Goal: Task Accomplishment & Management: Use online tool/utility

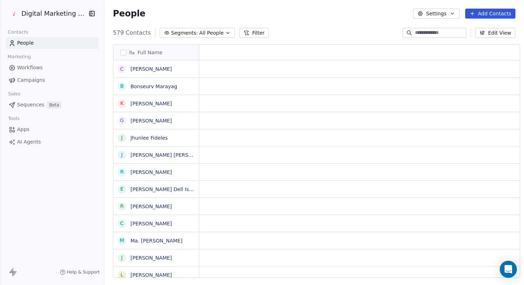
scroll to position [6, 5]
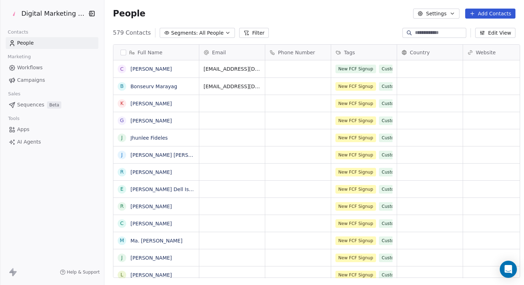
click at [488, 11] on button "Add Contacts" at bounding box center [490, 14] width 50 height 10
click at [490, 30] on span "Create new contact" at bounding box center [492, 28] width 49 height 7
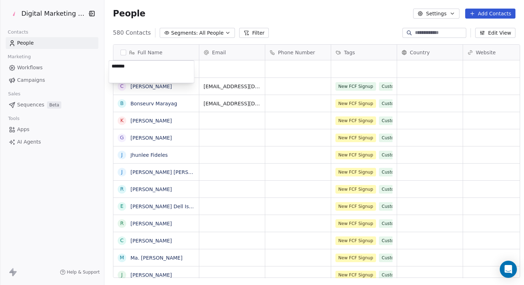
type textarea "*******"
click at [219, 66] on html "Digital Marketing Unicorn Contacts People Marketing Workflows Campaigns Sales S…" at bounding box center [262, 142] width 524 height 285
click at [214, 67] on div "grid" at bounding box center [232, 68] width 66 height 17
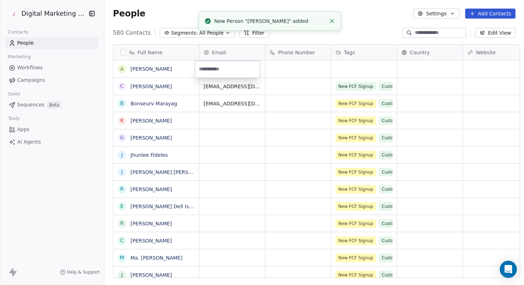
type input "**********"
click at [455, 77] on html "Digital Marketing Unicorn Contacts People Marketing Workflows Campaigns Sales S…" at bounding box center [262, 142] width 524 height 285
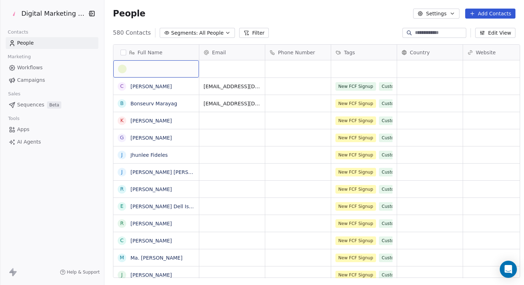
click at [151, 72] on div "grid" at bounding box center [156, 69] width 76 height 9
type textarea "*"
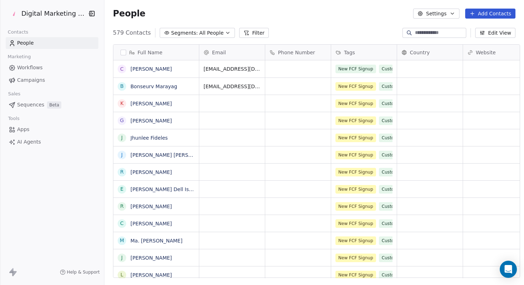
click at [212, 147] on html "Digital Marketing Unicorn Contacts People Marketing Workflows Campaigns Sales S…" at bounding box center [262, 142] width 524 height 285
click at [422, 30] on input at bounding box center [440, 32] width 50 height 7
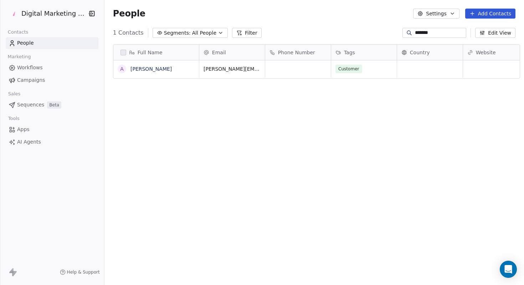
scroll to position [245, 419]
type input "*******"
click at [354, 68] on span "Customer" at bounding box center [349, 69] width 27 height 9
click at [349, 70] on span "Customer" at bounding box center [349, 69] width 27 height 9
click at [385, 67] on icon "grid" at bounding box center [388, 68] width 6 height 6
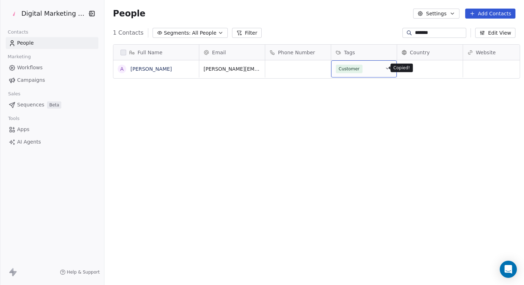
click at [385, 67] on icon "grid" at bounding box center [388, 68] width 6 height 6
click at [354, 70] on span "Customer" at bounding box center [349, 69] width 27 height 9
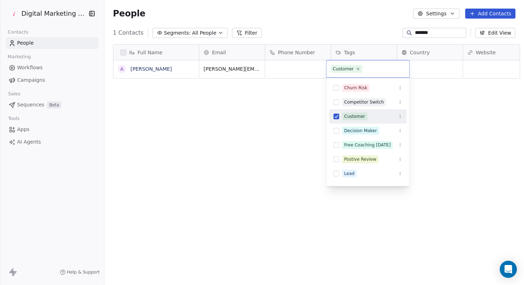
click at [362, 69] on div "Customer" at bounding box center [368, 68] width 83 height 17
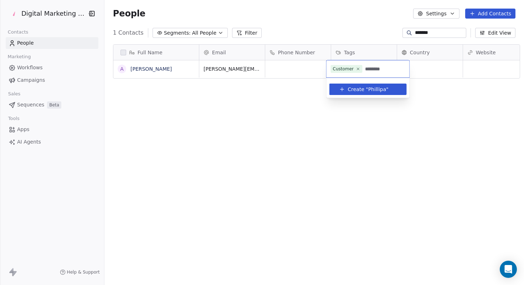
type input "********"
click at [380, 91] on span "Phillipa" at bounding box center [377, 89] width 18 height 7
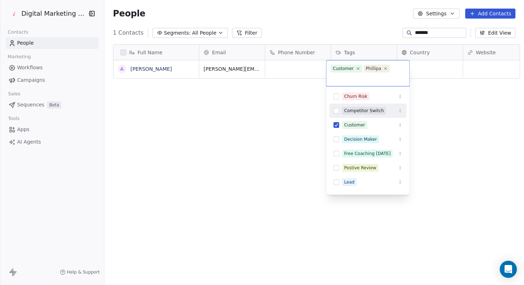
click at [453, 120] on html "Digital Marketing Unicorn Contacts People Marketing Workflows Campaigns Sales S…" at bounding box center [262, 142] width 524 height 285
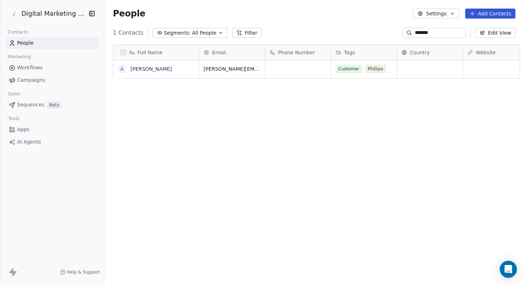
click at [55, 68] on link "Workflows" at bounding box center [52, 68] width 93 height 12
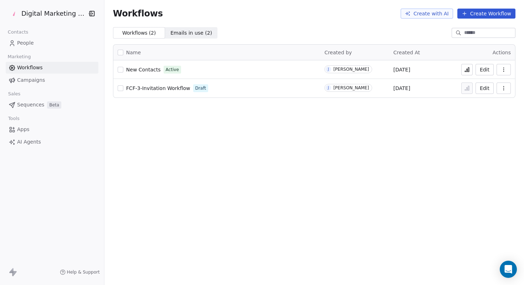
click at [494, 15] on button "Create Workflow" at bounding box center [487, 14] width 58 height 10
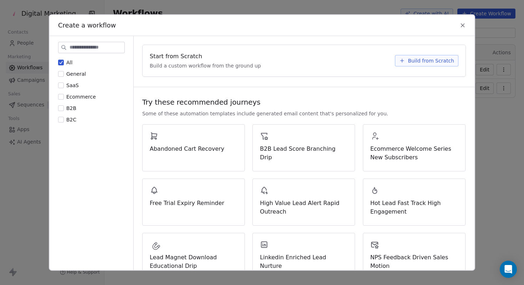
click at [415, 60] on span "Build from Scratch" at bounding box center [431, 60] width 46 height 7
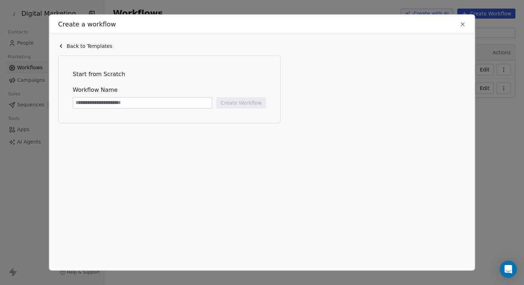
click at [192, 106] on input at bounding box center [142, 102] width 139 height 11
click at [191, 104] on input at bounding box center [142, 102] width 139 height 11
click at [463, 26] on icon at bounding box center [463, 24] width 6 height 6
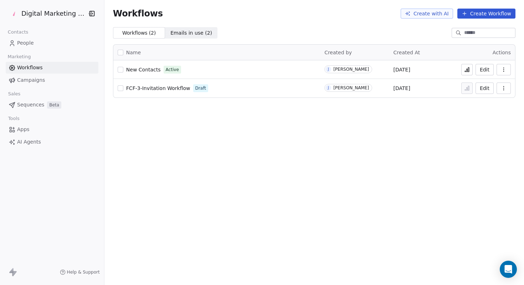
click at [21, 79] on span "Campaigns" at bounding box center [31, 79] width 28 height 7
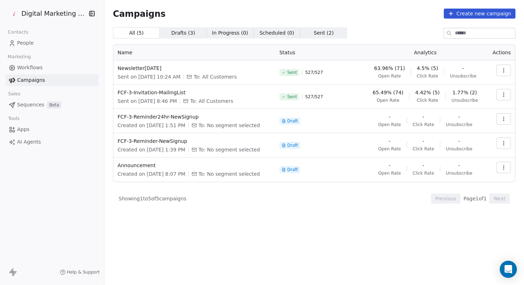
click at [480, 16] on button "Create new campaign" at bounding box center [480, 14] width 72 height 10
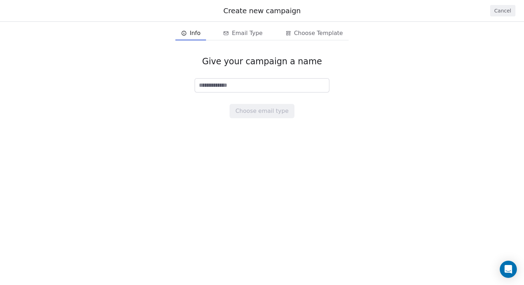
click at [311, 84] on input at bounding box center [262, 85] width 134 height 14
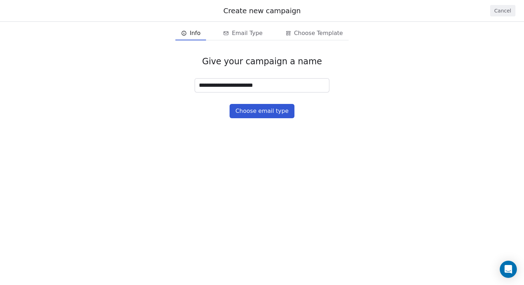
type input "**********"
click at [272, 115] on button "Choose email type" at bounding box center [262, 111] width 65 height 14
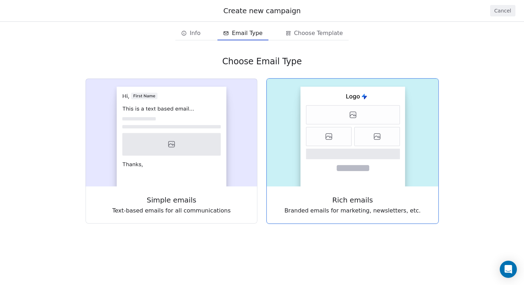
click at [354, 142] on rect at bounding box center [353, 136] width 105 height 99
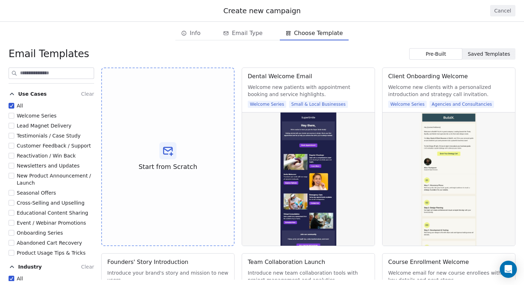
click at [473, 52] on span "Saved Templates" at bounding box center [489, 53] width 42 height 7
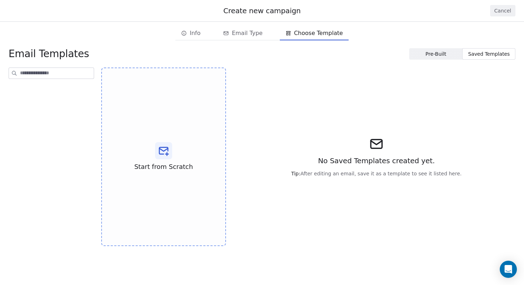
click at [440, 53] on span "Pre-Built" at bounding box center [436, 53] width 21 height 7
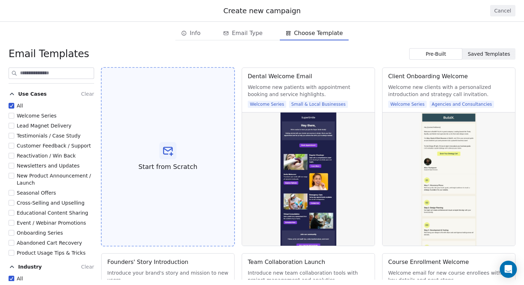
click at [177, 151] on div "Start from Scratch" at bounding box center [168, 156] width 134 height 179
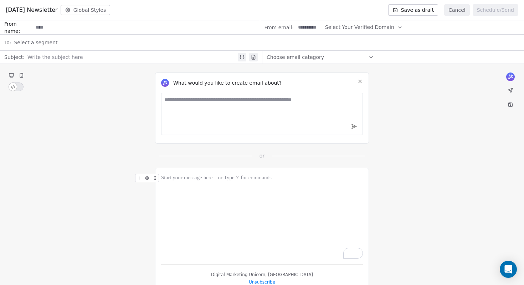
click at [138, 178] on icon "To enrich screen reader interactions, please activate Accessibility in Grammarl…" at bounding box center [139, 177] width 5 height 5
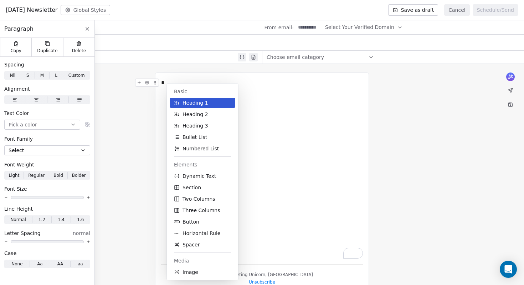
click at [199, 102] on span "Heading 1" at bounding box center [196, 102] width 26 height 7
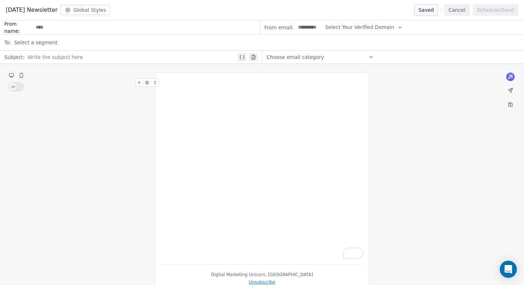
click at [141, 84] on icon "To enrich screen reader interactions, please activate Accessibility in Grammarl…" at bounding box center [139, 82] width 5 height 5
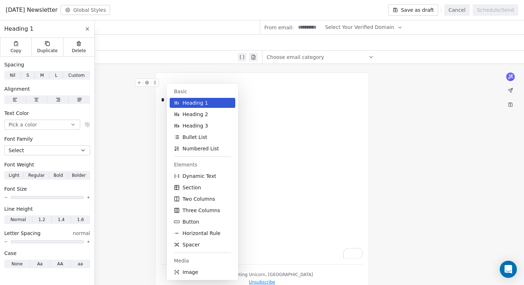
click at [192, 104] on span "Heading 1" at bounding box center [196, 102] width 26 height 7
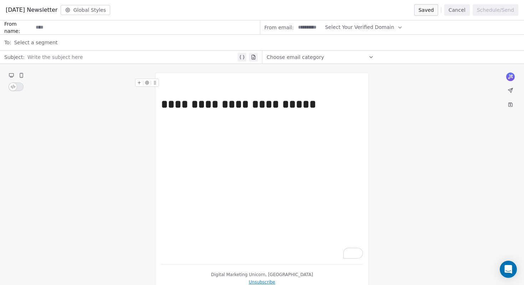
click at [50, 42] on span "Select a segment" at bounding box center [36, 42] width 44 height 7
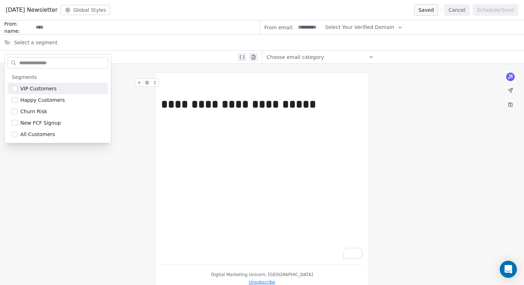
click at [127, 89] on div "**********" at bounding box center [262, 182] width 524 height 236
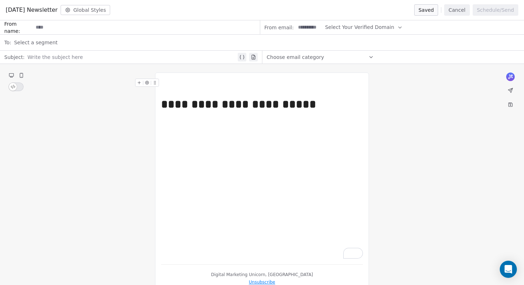
click at [385, 26] on span "Select Your Verified Domain" at bounding box center [359, 27] width 69 height 7
click at [384, 26] on span "Select Your Verified Domain" at bounding box center [359, 27] width 69 height 7
click at [372, 58] on icon at bounding box center [371, 57] width 6 height 6
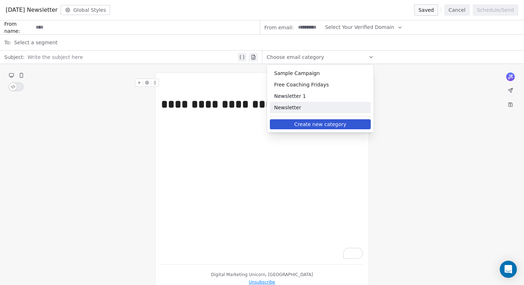
click at [330, 106] on span "Newsletter" at bounding box center [320, 107] width 92 height 7
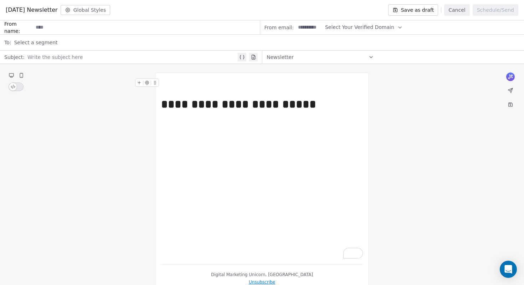
click at [372, 58] on icon at bounding box center [371, 57] width 6 height 6
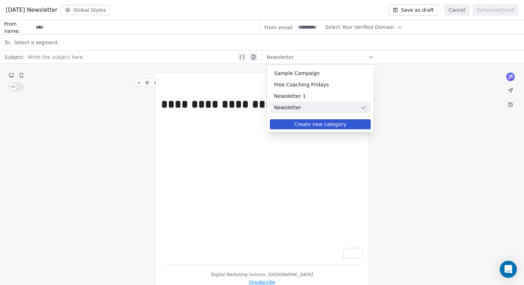
click at [372, 58] on icon at bounding box center [371, 57] width 6 height 6
click at [380, 72] on div "**********" at bounding box center [262, 182] width 524 height 236
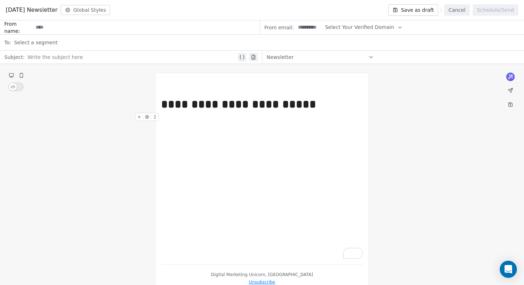
click at [137, 117] on icon "To enrich screen reader interactions, please activate Accessibility in Grammarl…" at bounding box center [139, 116] width 5 height 5
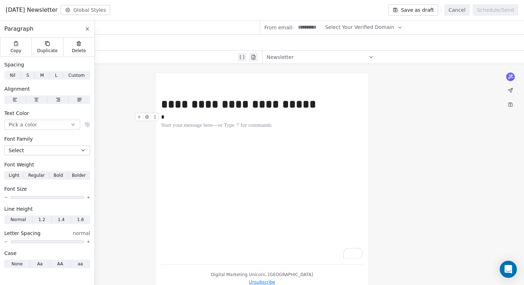
click at [298, 198] on div "**********" at bounding box center [262, 168] width 202 height 180
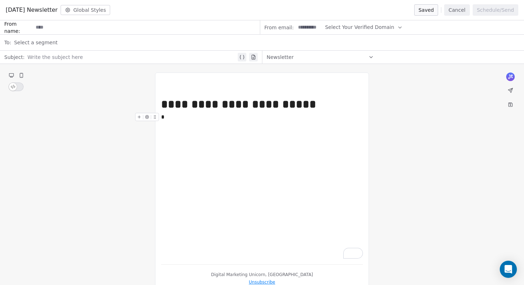
click at [389, 101] on div "**********" at bounding box center [262, 182] width 524 height 236
